Goal: Find specific page/section: Find specific page/section

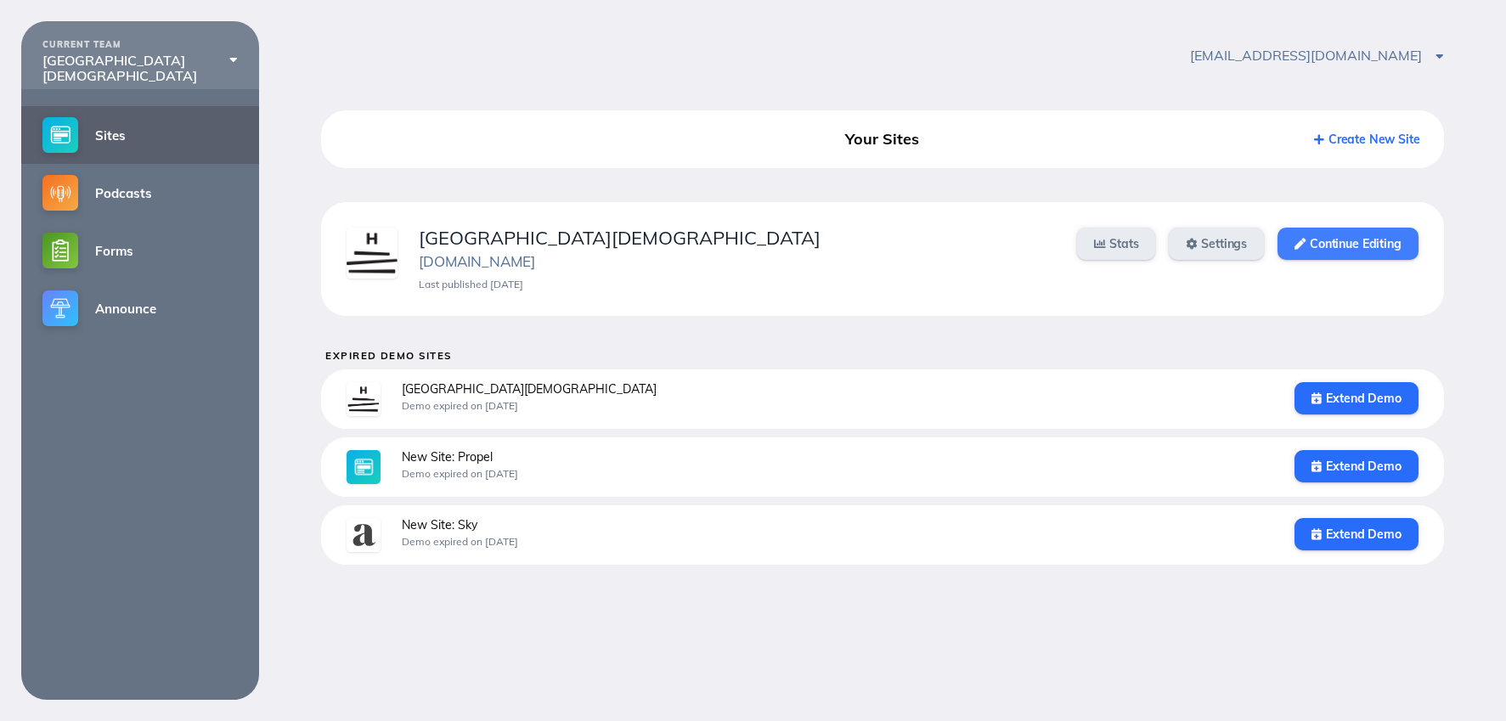
click at [1393, 246] on link "Continue Editing" at bounding box center [1347, 244] width 140 height 32
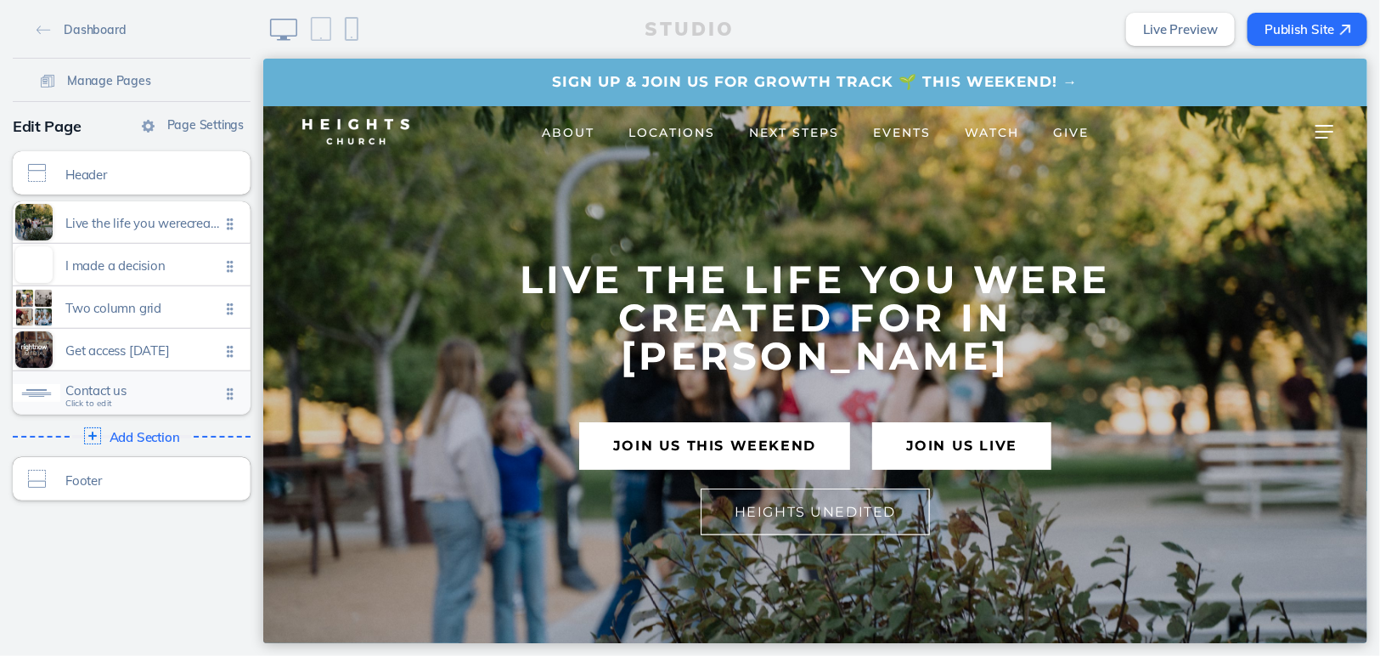
click at [138, 383] on span "Contact us" at bounding box center [142, 390] width 155 height 14
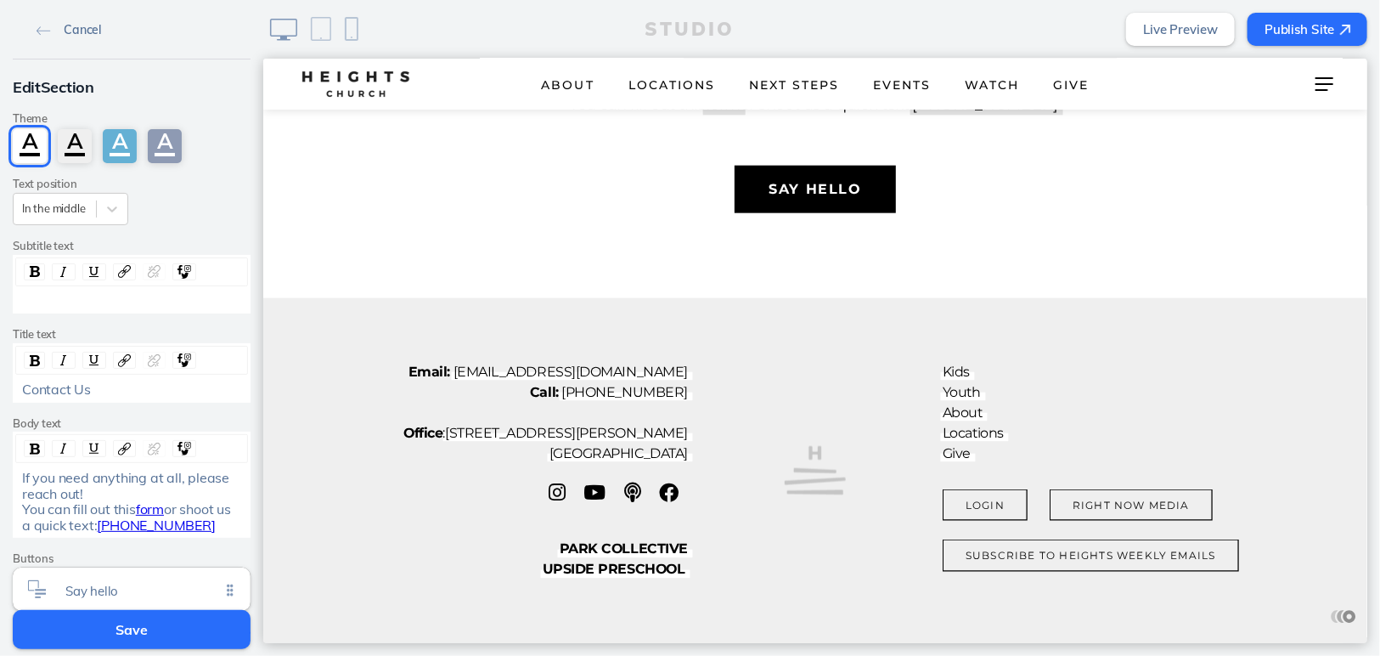
click at [77, 28] on span "Cancel" at bounding box center [82, 29] width 37 height 15
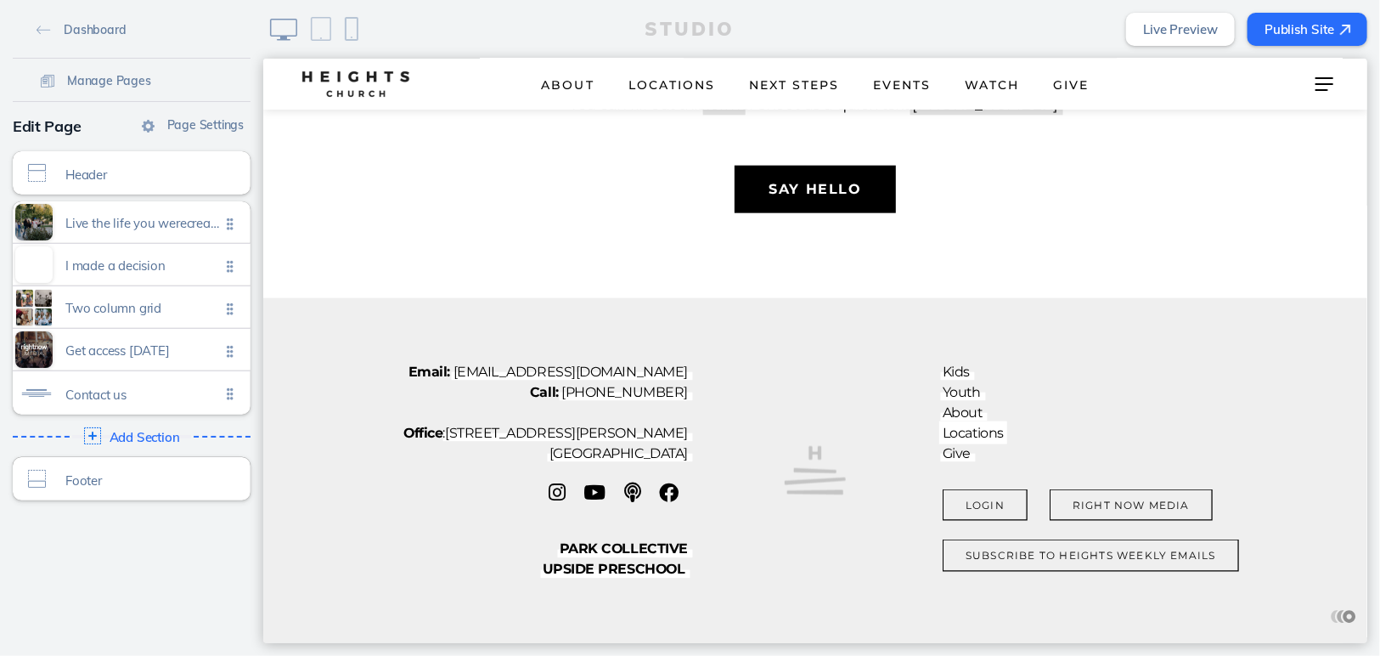
click at [987, 435] on link "Locations" at bounding box center [972, 432] width 61 height 20
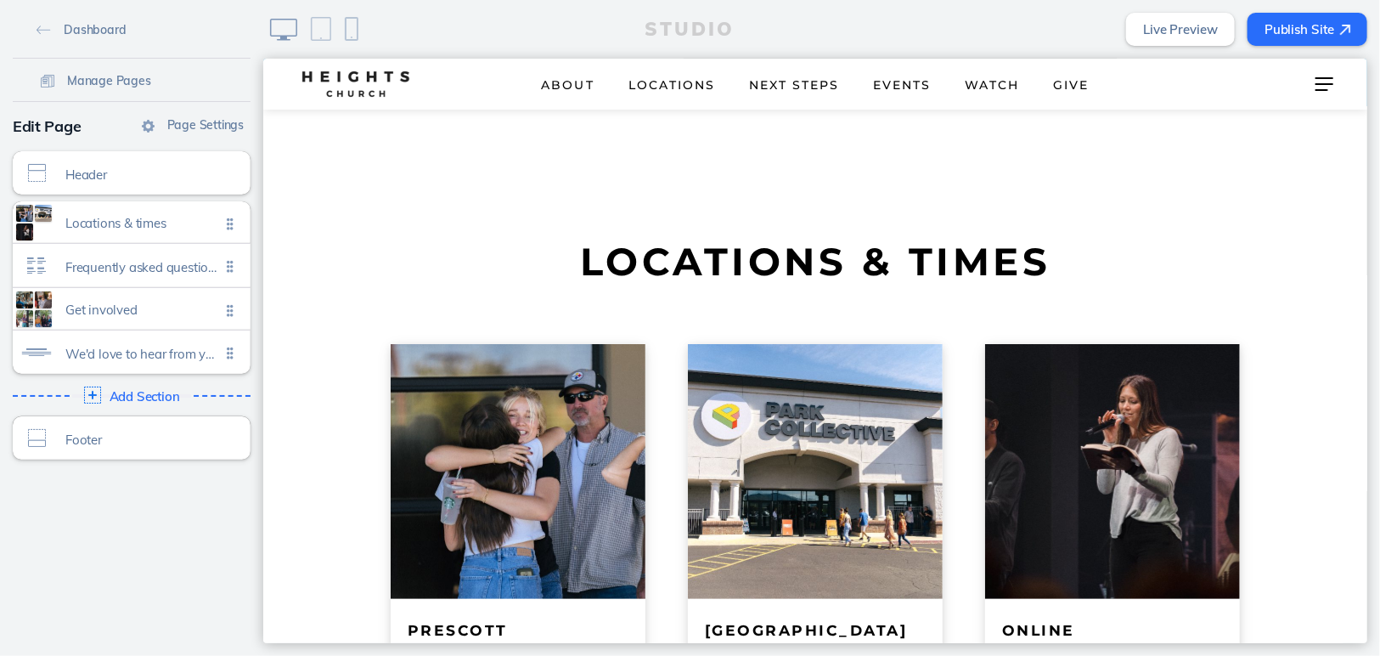
scroll to position [257, 0]
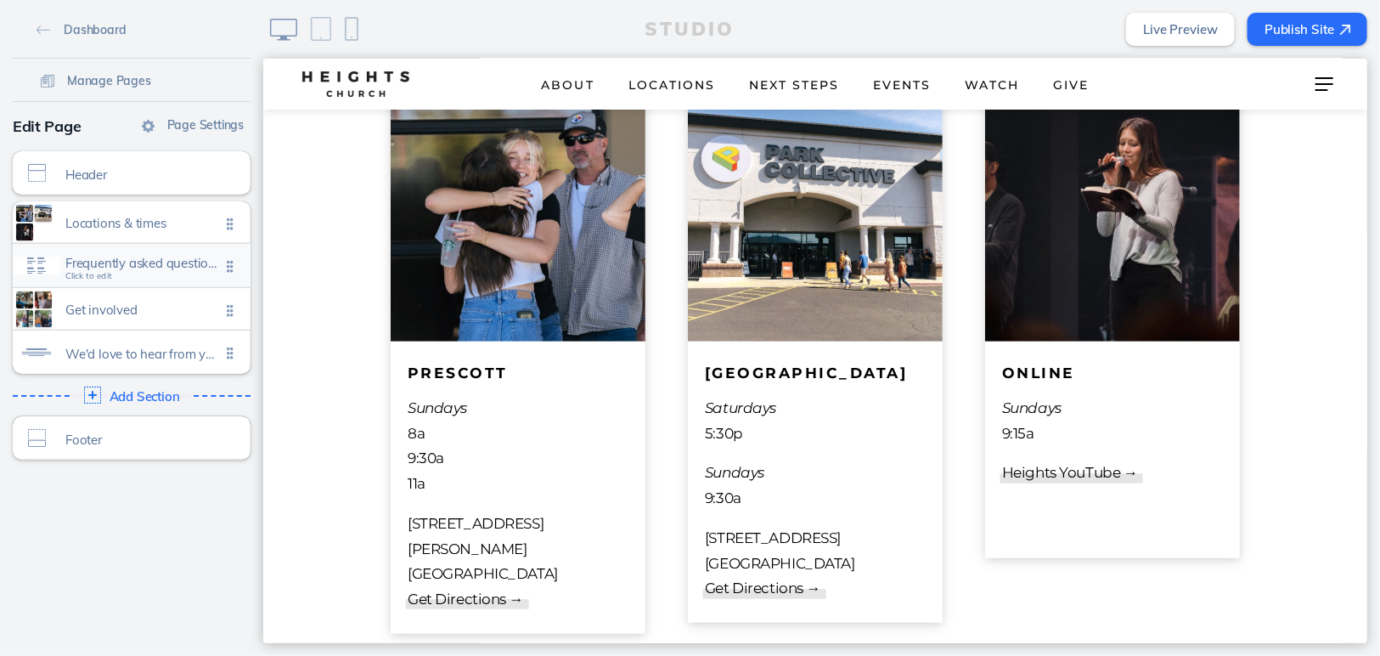
click at [153, 250] on div "Frequently asked questions Click to edit" at bounding box center [132, 265] width 238 height 43
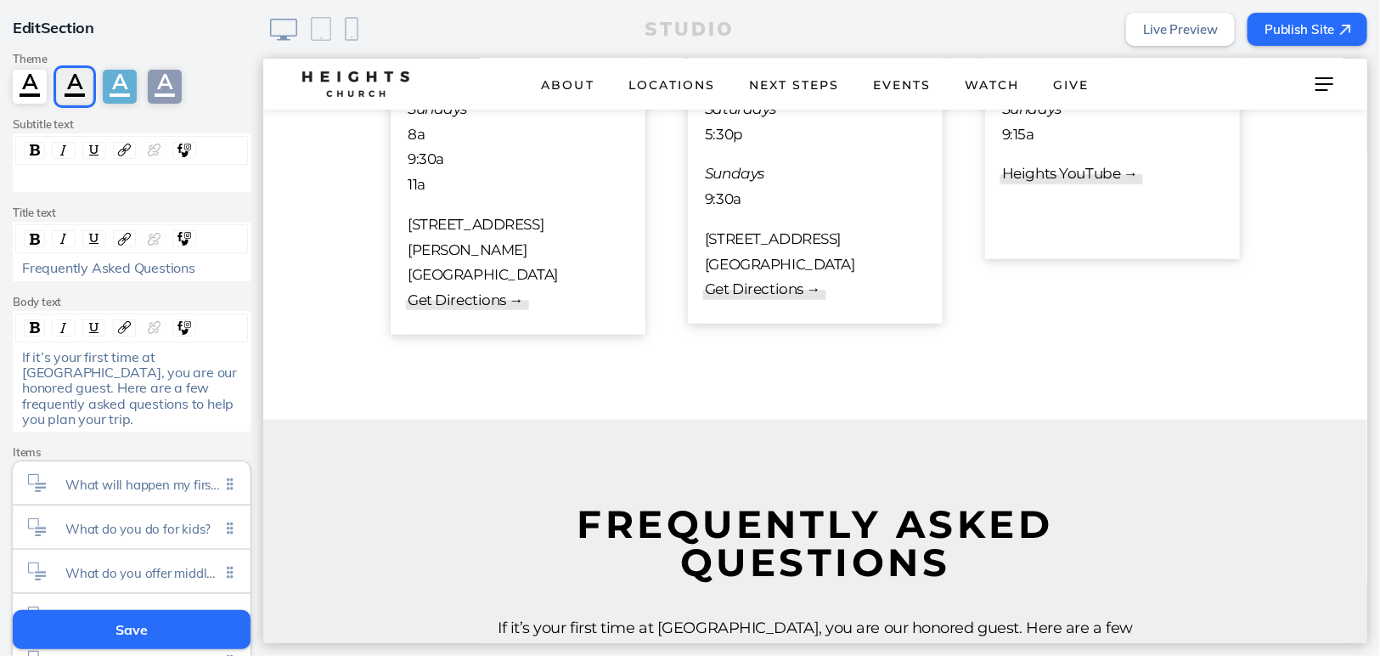
scroll to position [536, 0]
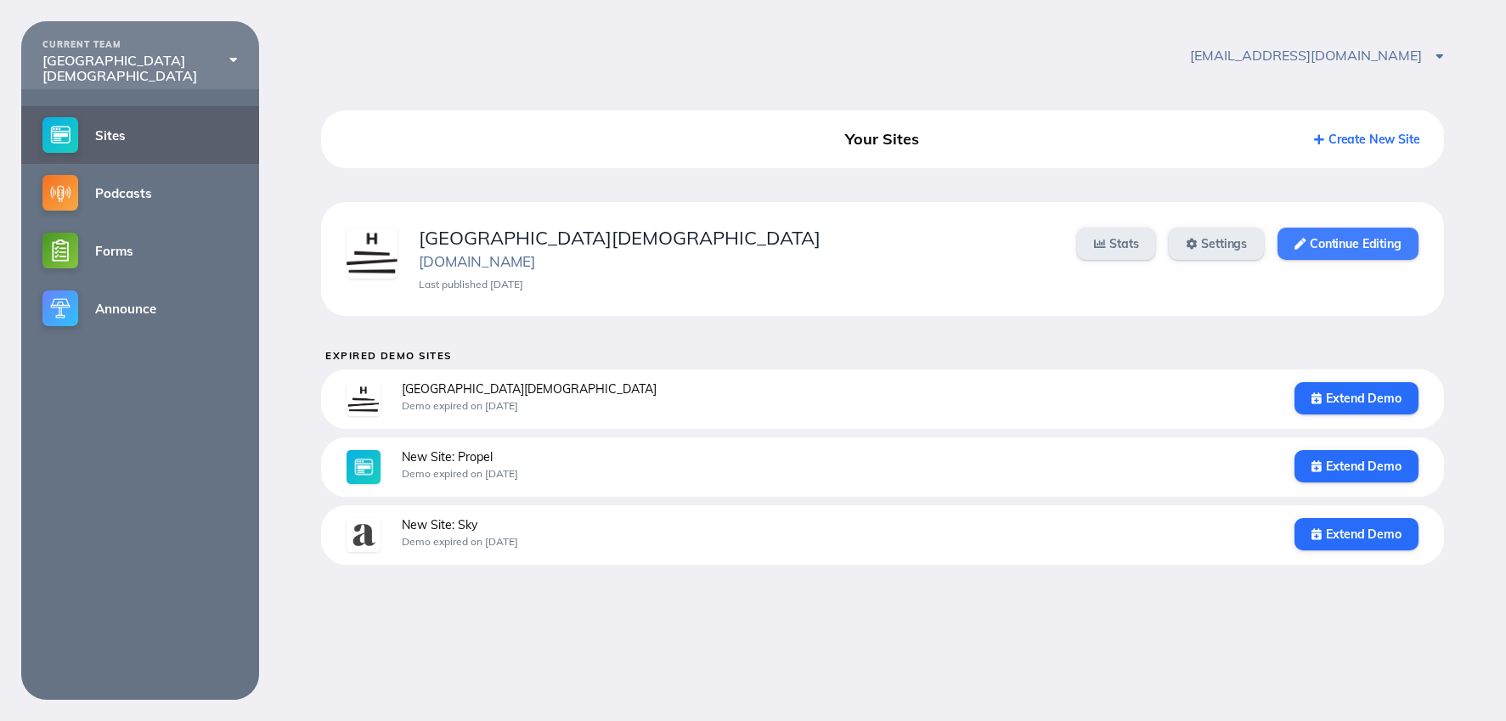
click at [1310, 243] on link "Continue Editing" at bounding box center [1347, 244] width 140 height 32
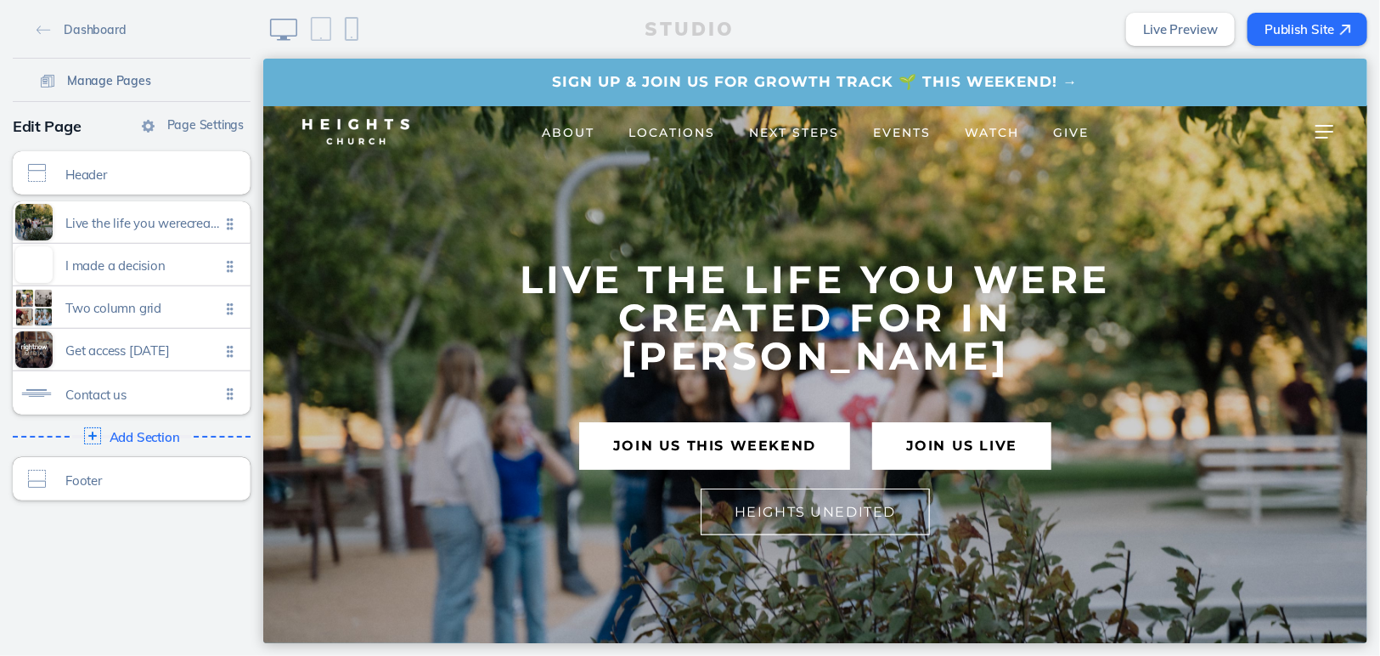
click at [127, 77] on span "Manage Pages" at bounding box center [109, 80] width 84 height 15
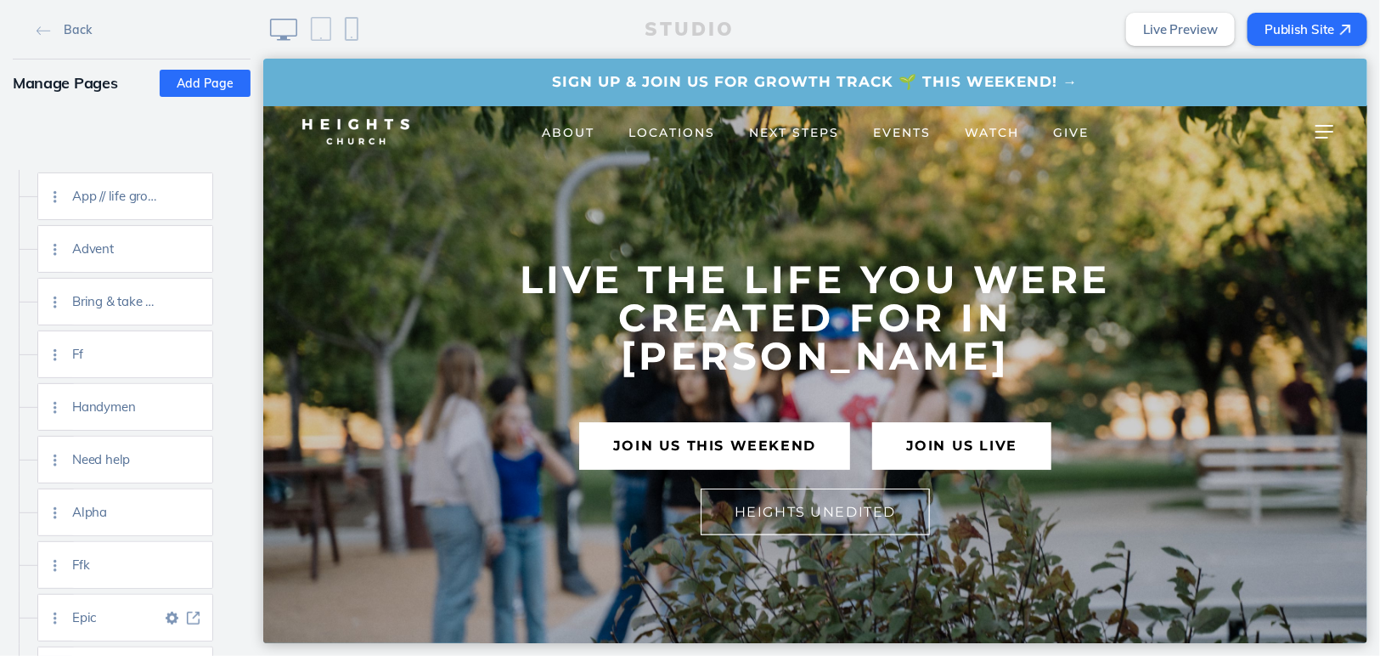
scroll to position [4962, 0]
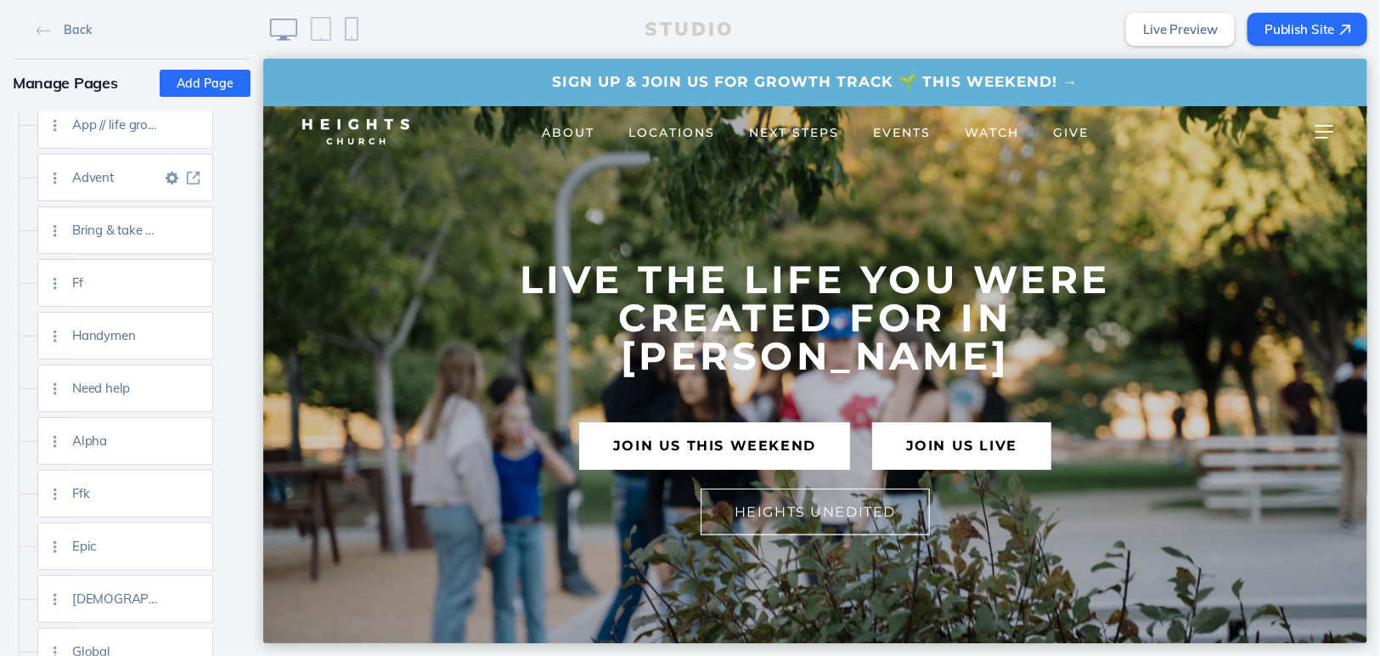
click at [197, 177] on img at bounding box center [193, 178] width 13 height 13
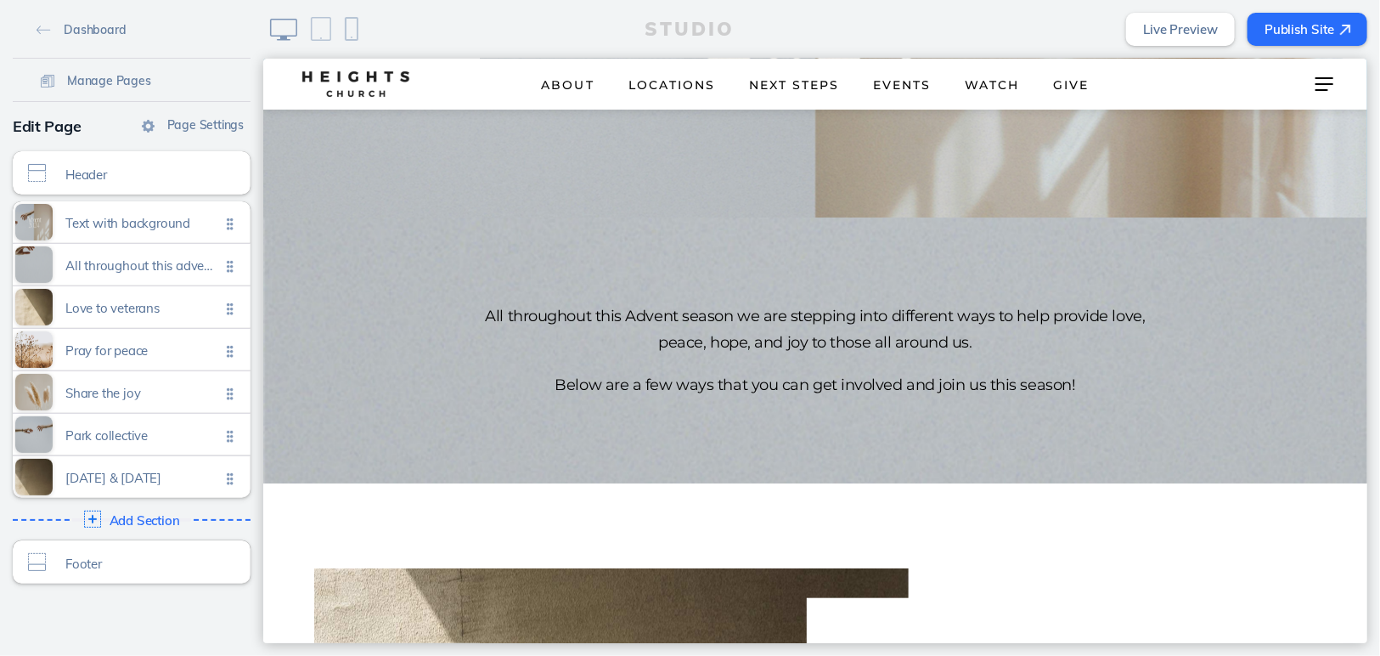
scroll to position [248, 0]
